Goal: Task Accomplishment & Management: Use online tool/utility

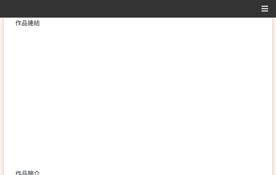
scroll to position [191, 0]
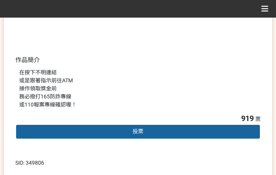
click at [129, 130] on div "投票" at bounding box center [137, 131] width 245 height 15
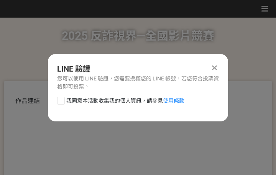
click at [115, 101] on span "我同意本活動收集我的個人資訊，請參見 使用條款" at bounding box center [125, 101] width 118 height 8
click at [62, 101] on input "我同意本活動收集我的個人資訊，請參見 使用條款" at bounding box center [59, 100] width 5 height 5
checkbox input "false"
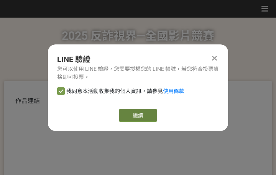
click at [135, 116] on link "繼續" at bounding box center [138, 115] width 38 height 13
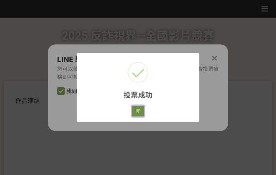
click at [140, 114] on button "好" at bounding box center [138, 111] width 12 height 11
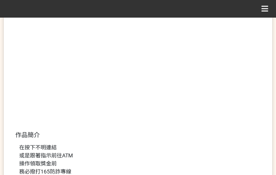
scroll to position [146, 0]
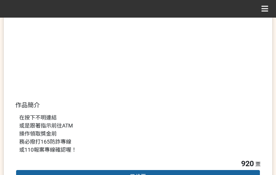
click at [126, 124] on div "在按下不明連結 或是跟著指示前往ATM 操作領取獎金前 務必撥打165防詐專線 或110報案專線確認喔！" at bounding box center [137, 134] width 237 height 40
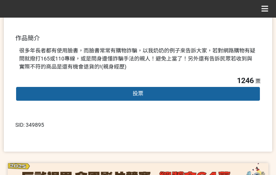
scroll to position [230, 0]
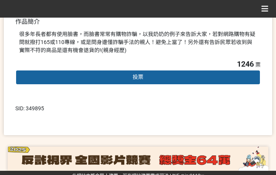
click at [130, 78] on div "投票" at bounding box center [137, 77] width 245 height 15
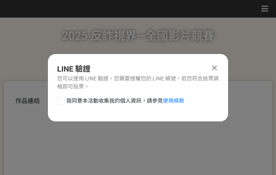
scroll to position [0, 0]
click at [103, 96] on div "LINE 驗證 您可以使用 LINE 驗證，您需要授權您的 LINE 帳號，若您符合投票資格即可投票。 我同意本活動收集我的個人資訊，請參見 使用條款" at bounding box center [138, 87] width 180 height 67
click at [103, 97] on span "我同意本活動收集我的個人資訊，請參見 使用條款" at bounding box center [125, 101] width 118 height 8
click at [62, 98] on input "我同意本活動收集我的個人資訊，請參見 使用條款" at bounding box center [59, 100] width 5 height 5
checkbox input "false"
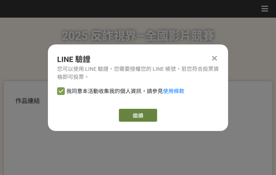
click at [135, 111] on link "繼續" at bounding box center [138, 115] width 38 height 13
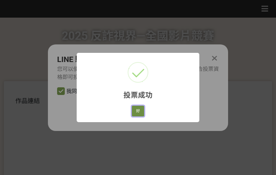
click at [136, 107] on button "好" at bounding box center [138, 111] width 12 height 11
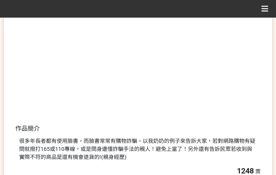
scroll to position [177, 0]
